Goal: Task Accomplishment & Management: Use online tool/utility

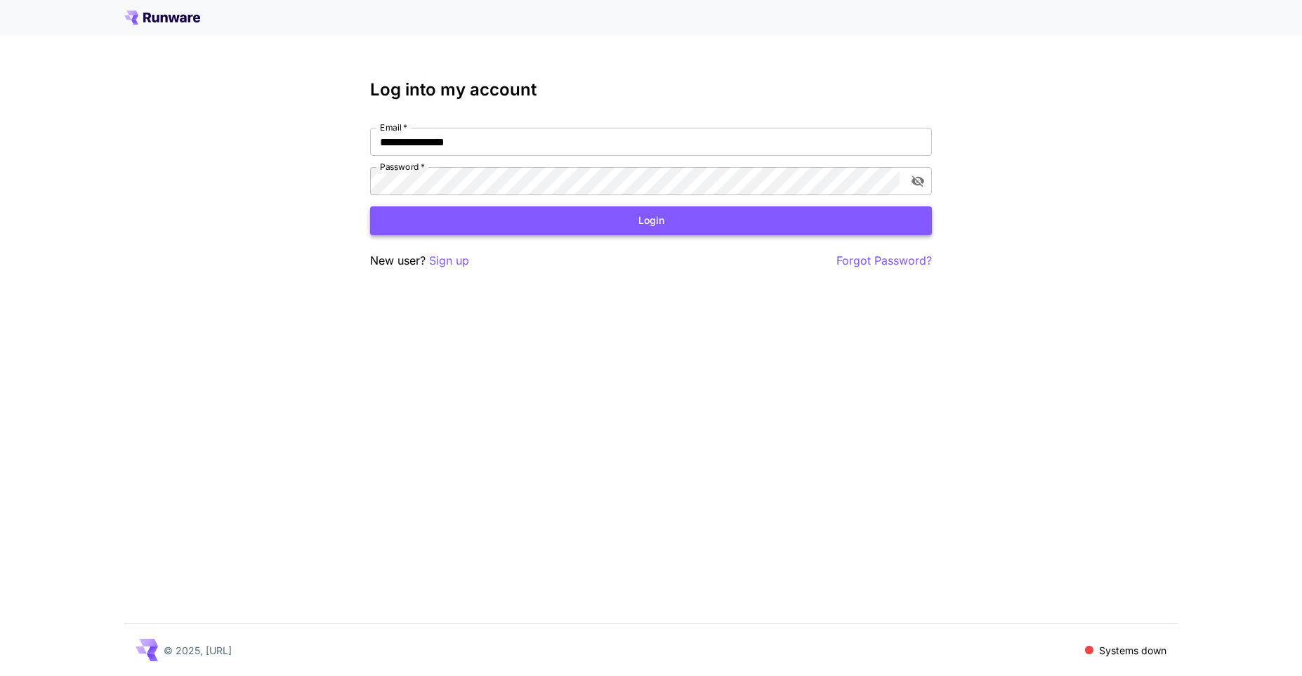
click at [651, 219] on button "Login" at bounding box center [651, 220] width 562 height 29
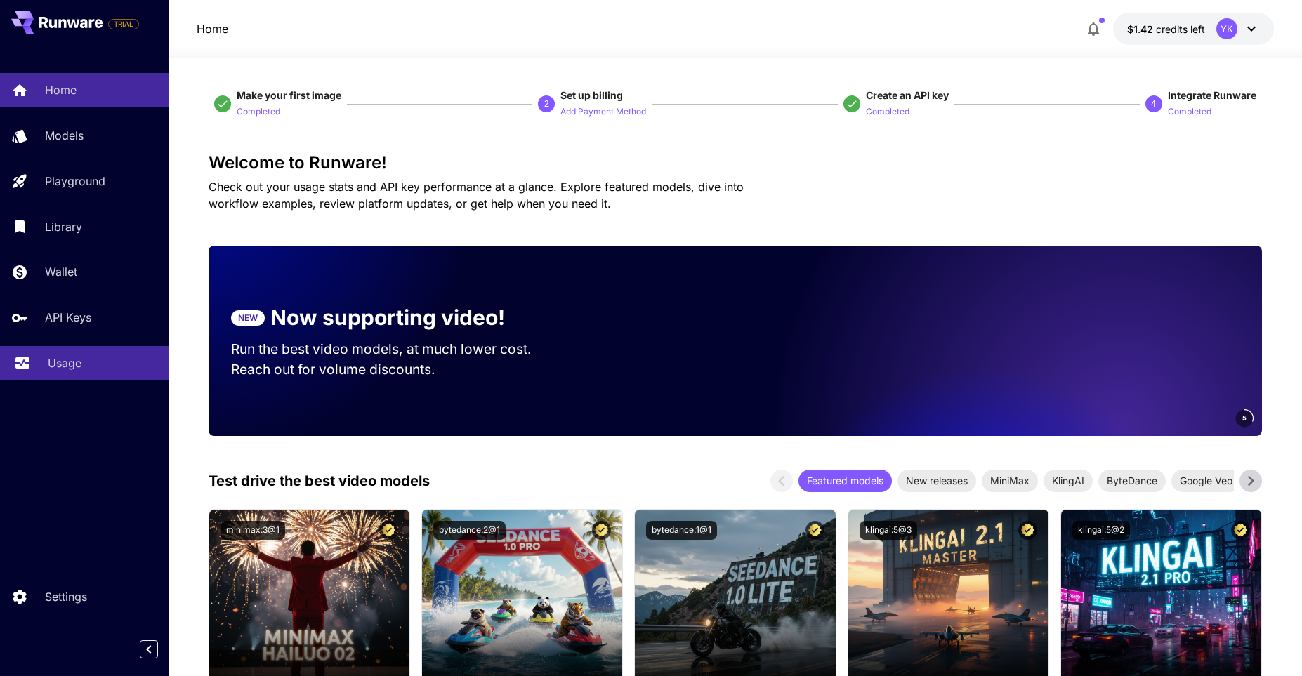
click at [84, 360] on div "Usage" at bounding box center [103, 363] width 110 height 17
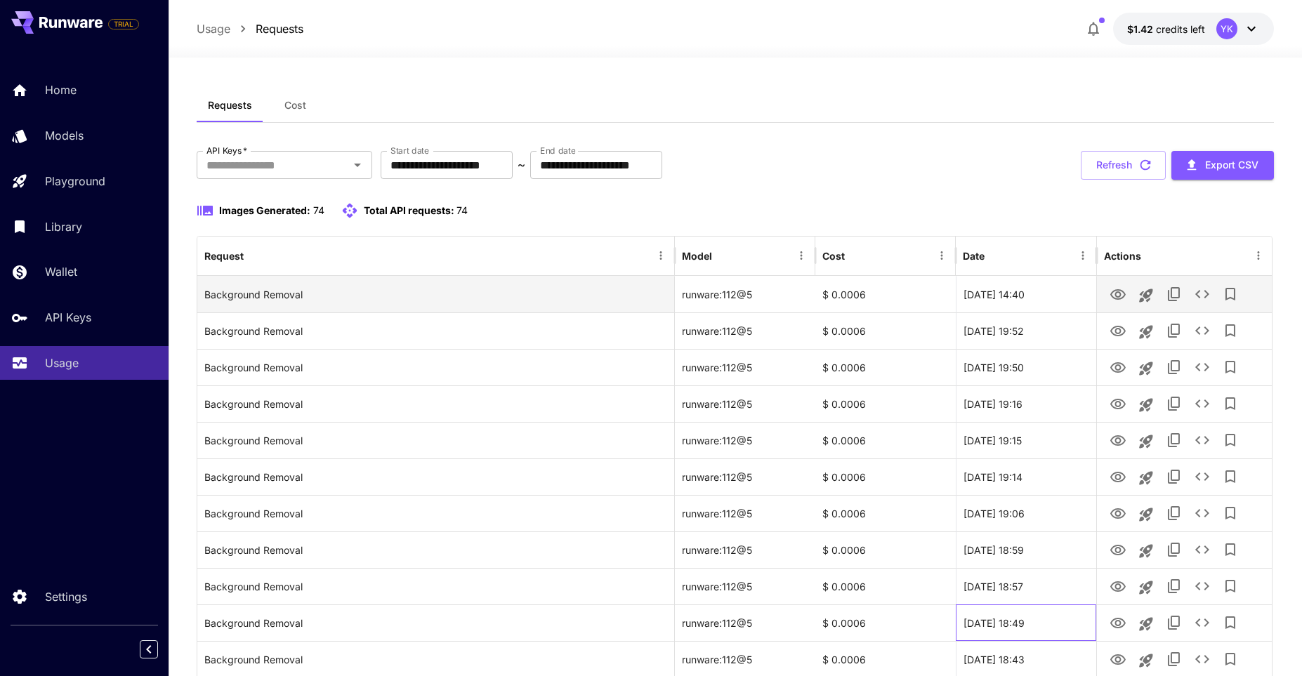
click at [998, 607] on div "[DATE] 18:49" at bounding box center [1026, 623] width 140 height 37
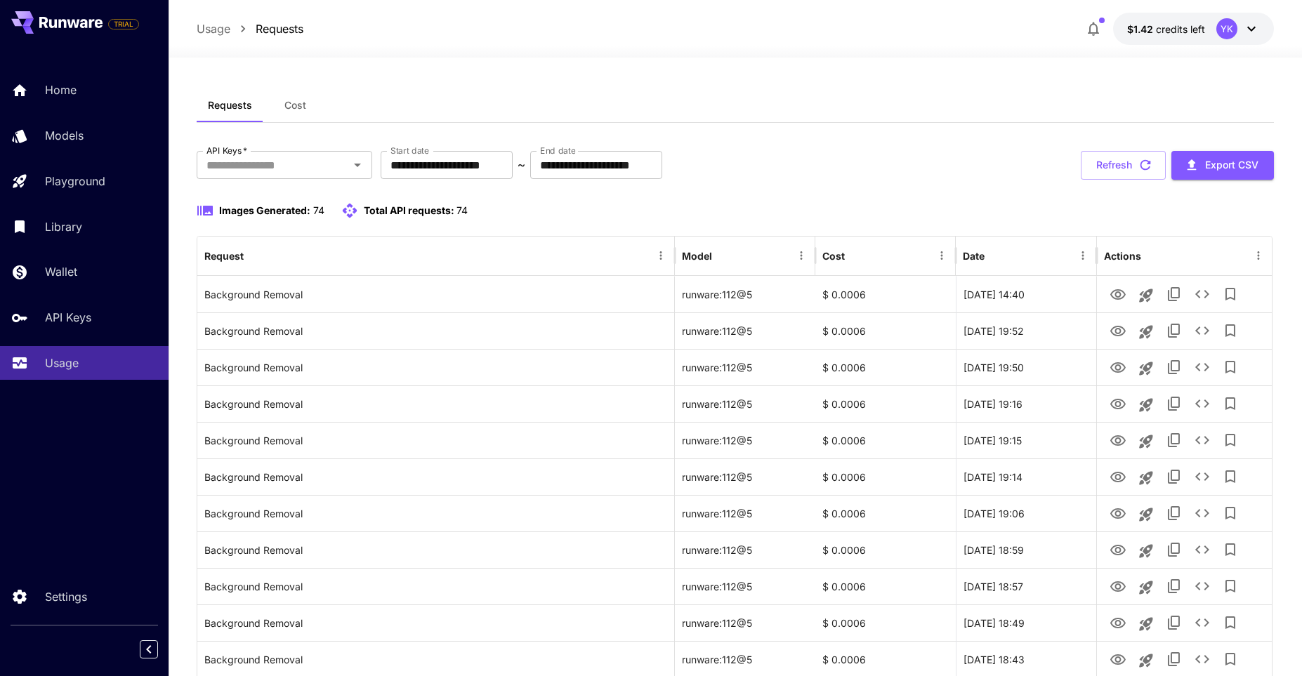
click at [1055, 90] on div "Requests Cost" at bounding box center [735, 105] width 1076 height 34
